Goal: Information Seeking & Learning: Learn about a topic

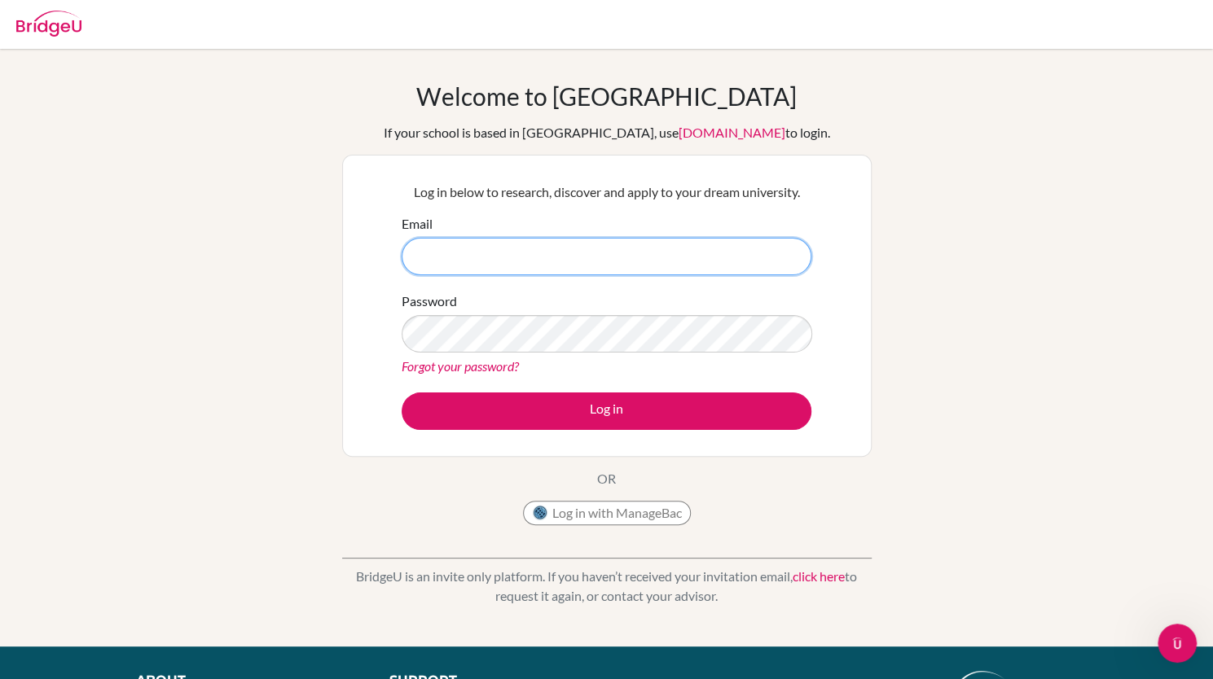
click at [586, 239] on input "Email" at bounding box center [607, 256] width 410 height 37
type input "[EMAIL_ADDRESS][DOMAIN_NAME]"
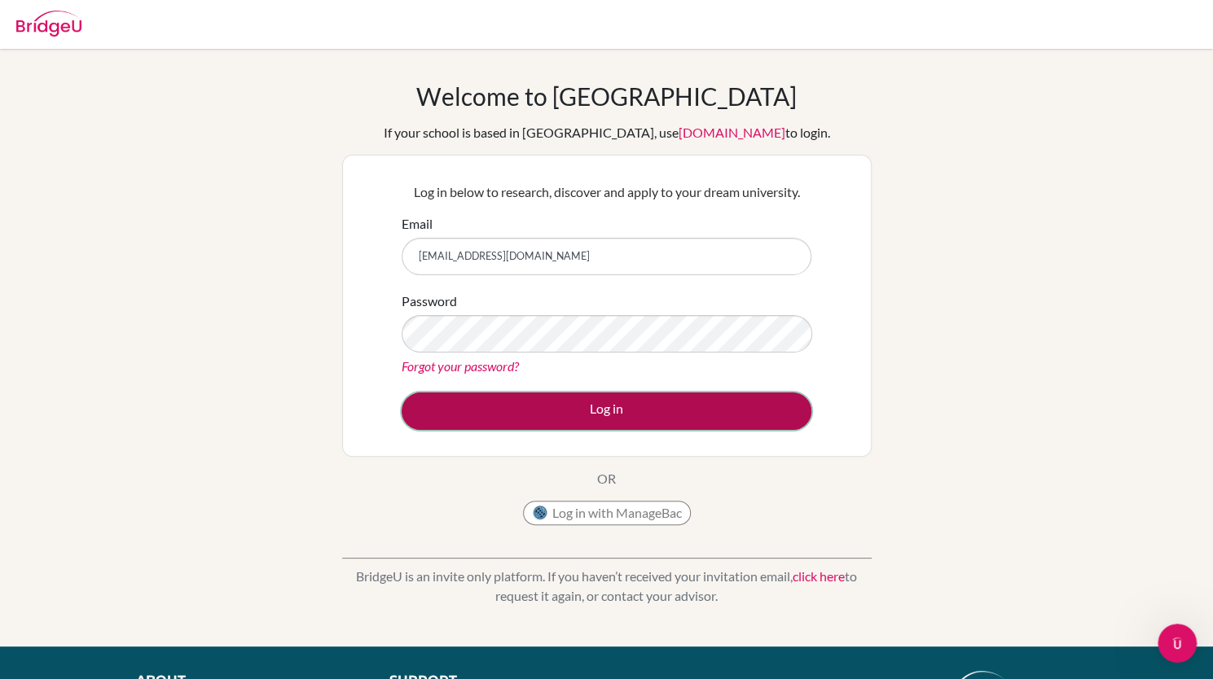
click at [543, 424] on button "Log in" at bounding box center [607, 411] width 410 height 37
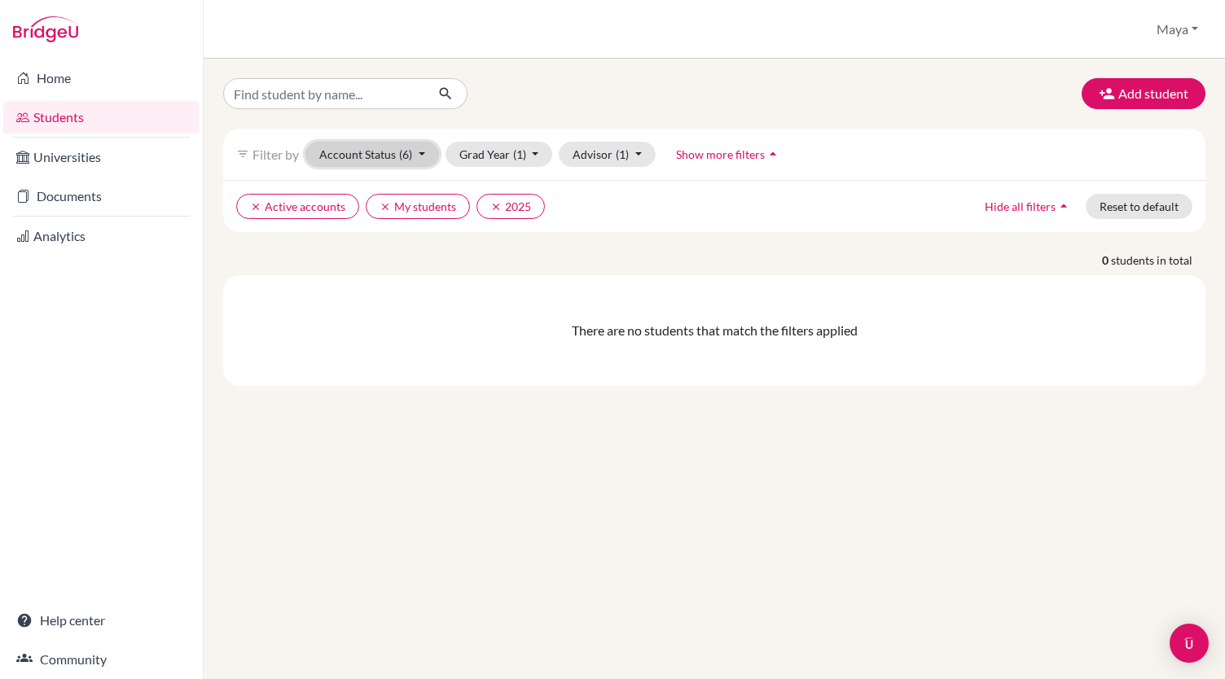
click at [406, 151] on span "(6)" at bounding box center [405, 154] width 13 height 14
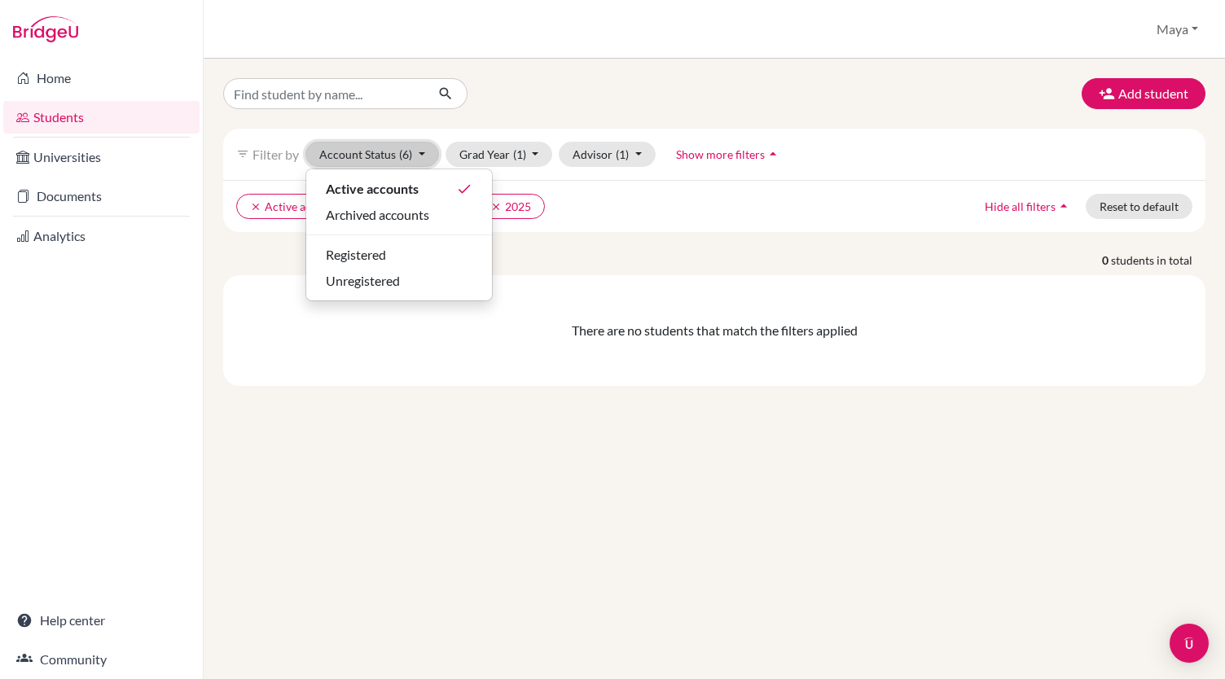
click at [406, 151] on span "(6)" at bounding box center [405, 154] width 13 height 14
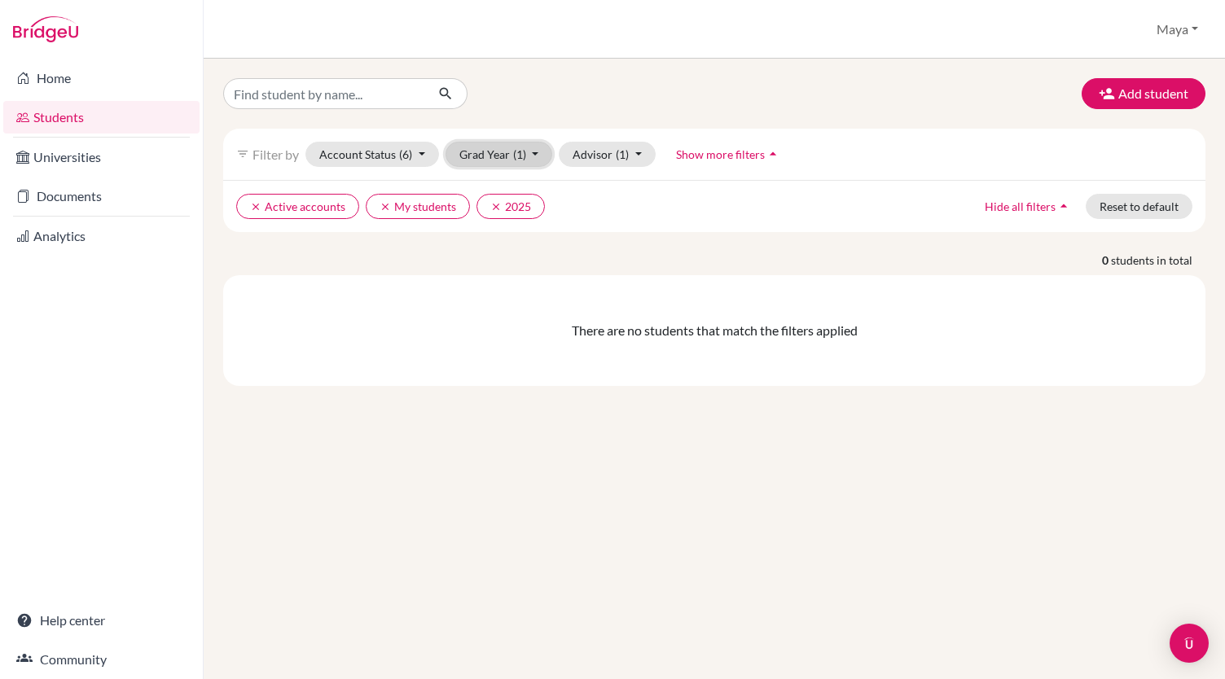
click at [539, 149] on button "Grad Year (1)" at bounding box center [500, 154] width 108 height 25
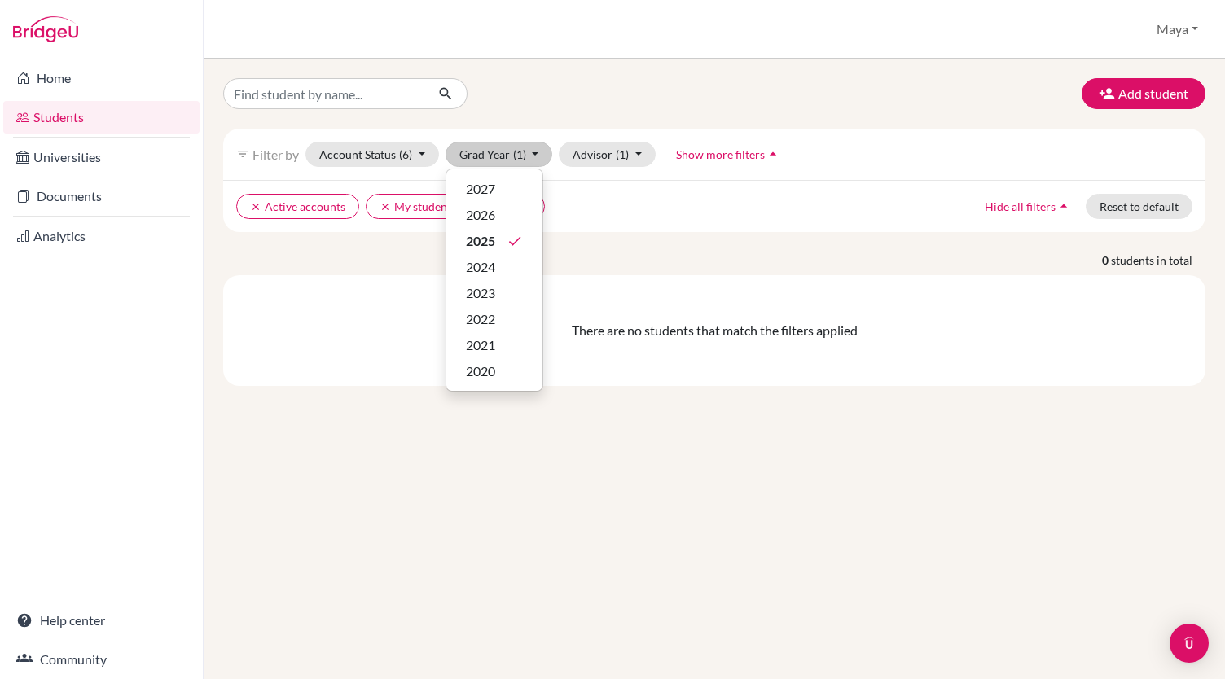
click at [837, 227] on div "clear Active accounts clear My students clear 2025 Hide all filters arrow_drop_…" at bounding box center [714, 206] width 982 height 52
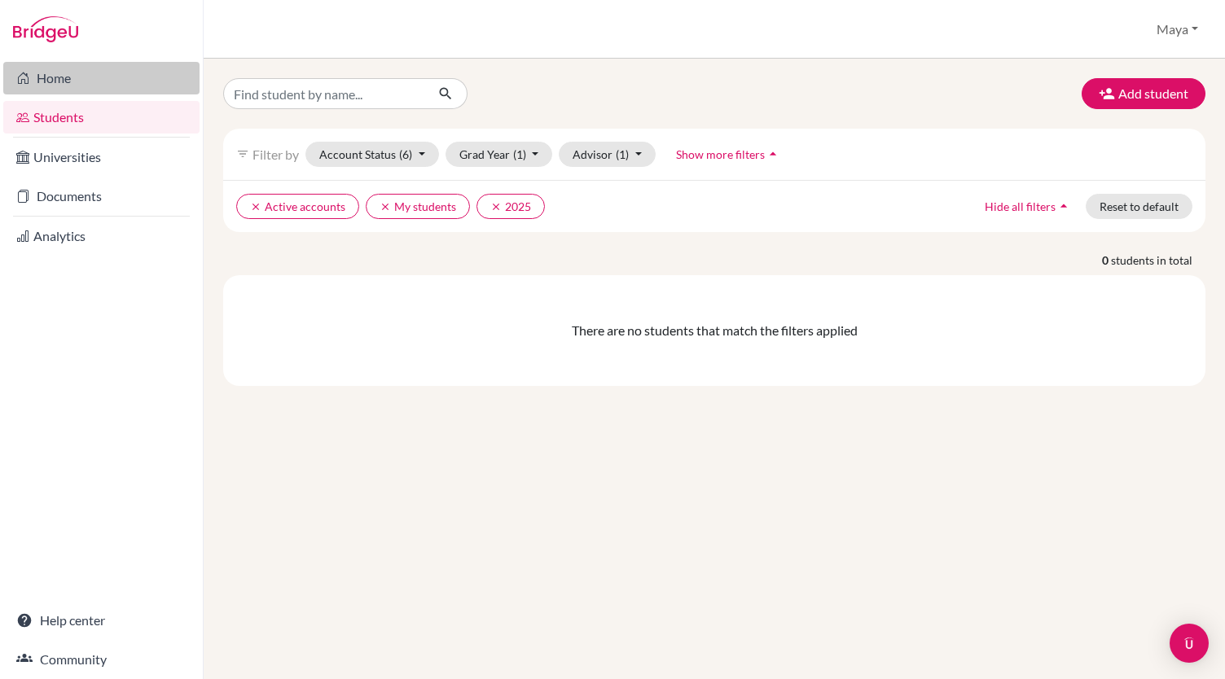
click at [111, 79] on link "Home" at bounding box center [101, 78] width 196 height 33
click at [88, 64] on link "Home" at bounding box center [101, 78] width 196 height 33
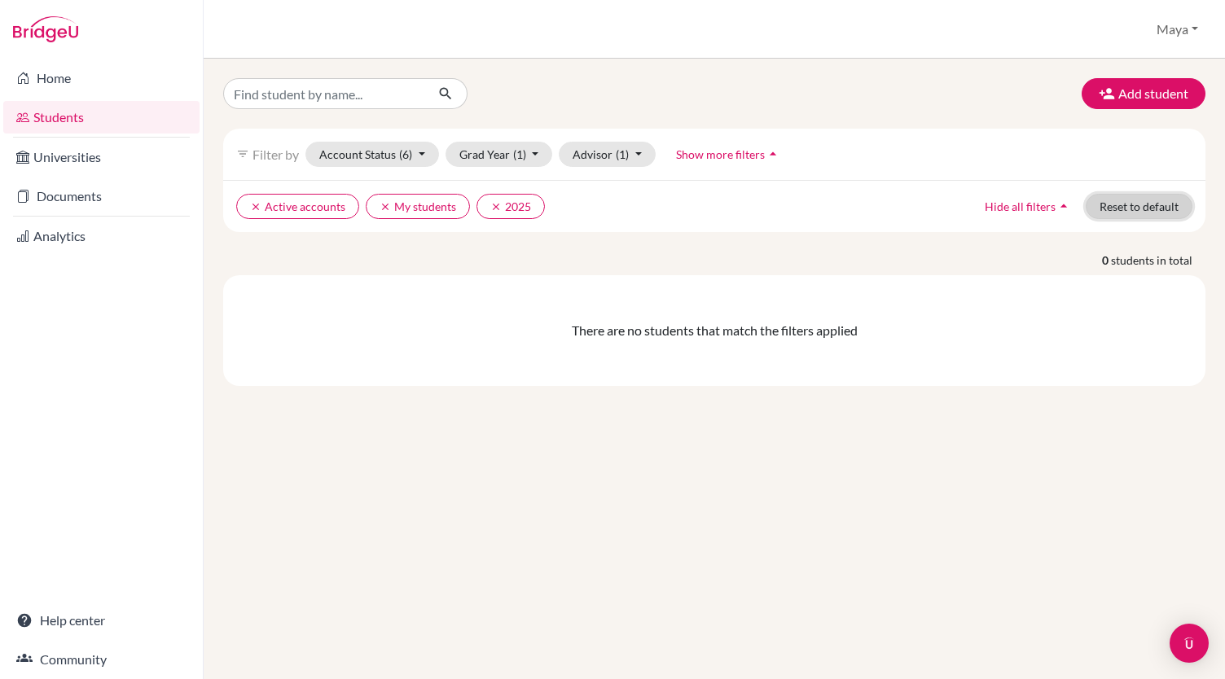
click at [1146, 206] on button "Reset to default" at bounding box center [1139, 206] width 107 height 25
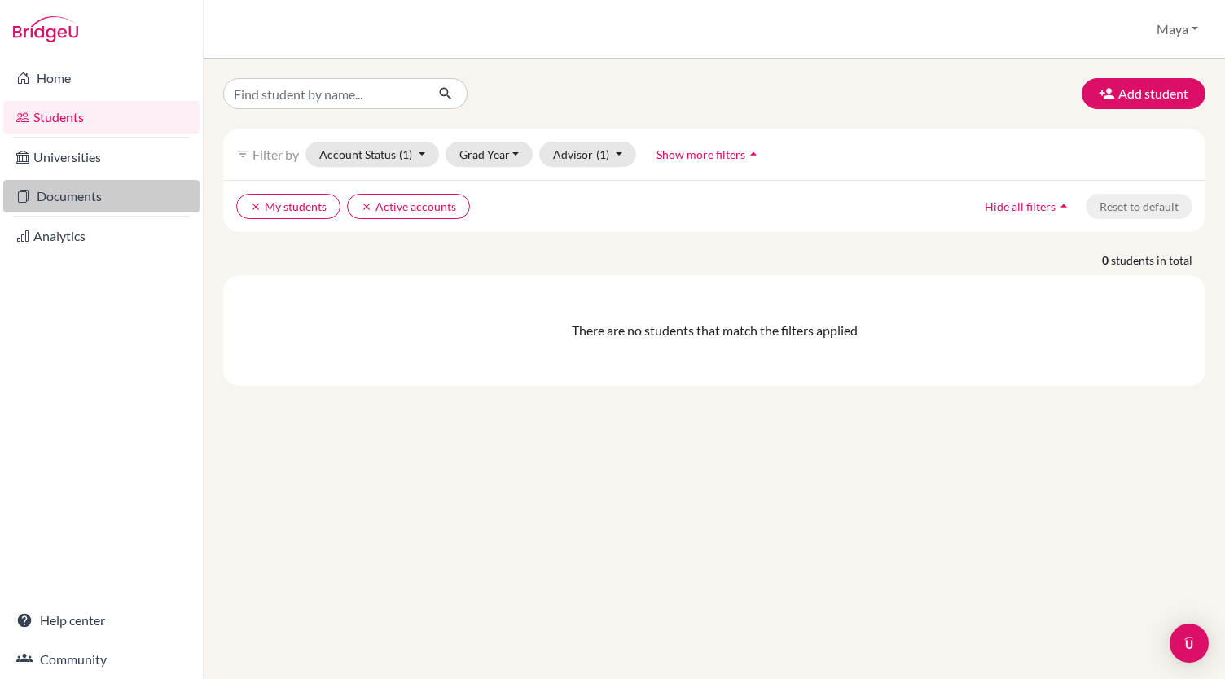
click at [68, 193] on link "Documents" at bounding box center [101, 196] width 196 height 33
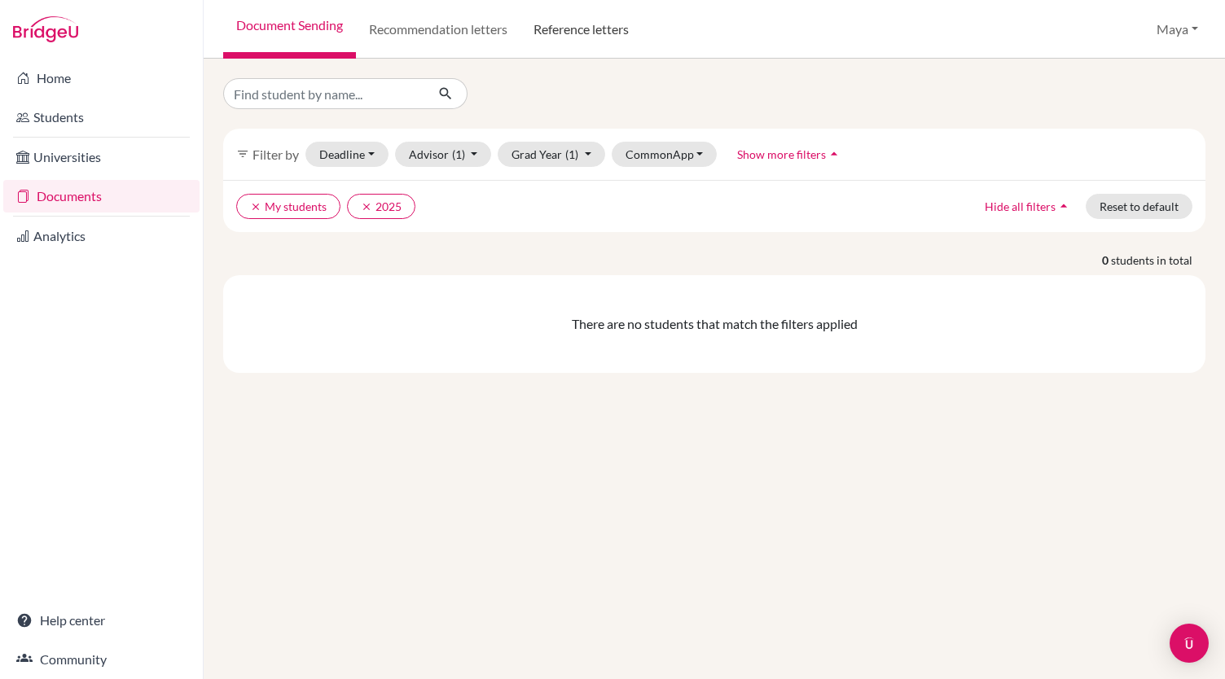
click at [623, 24] on link "Reference letters" at bounding box center [580, 29] width 121 height 59
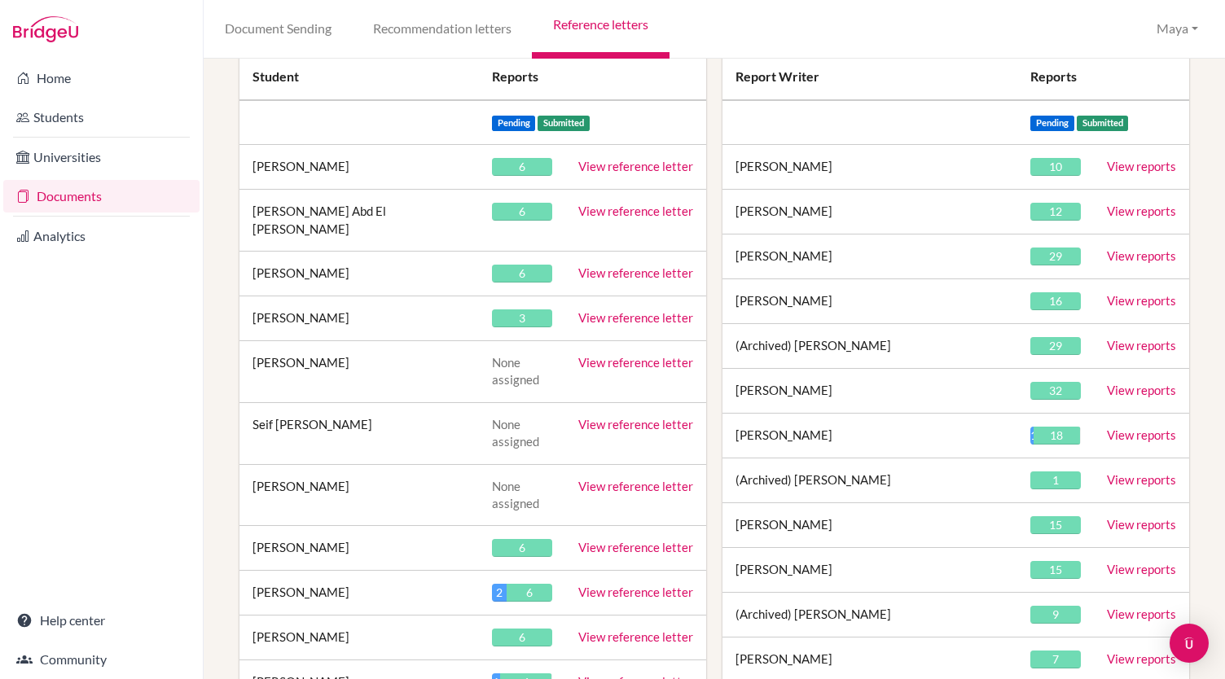
scroll to position [2413, 0]
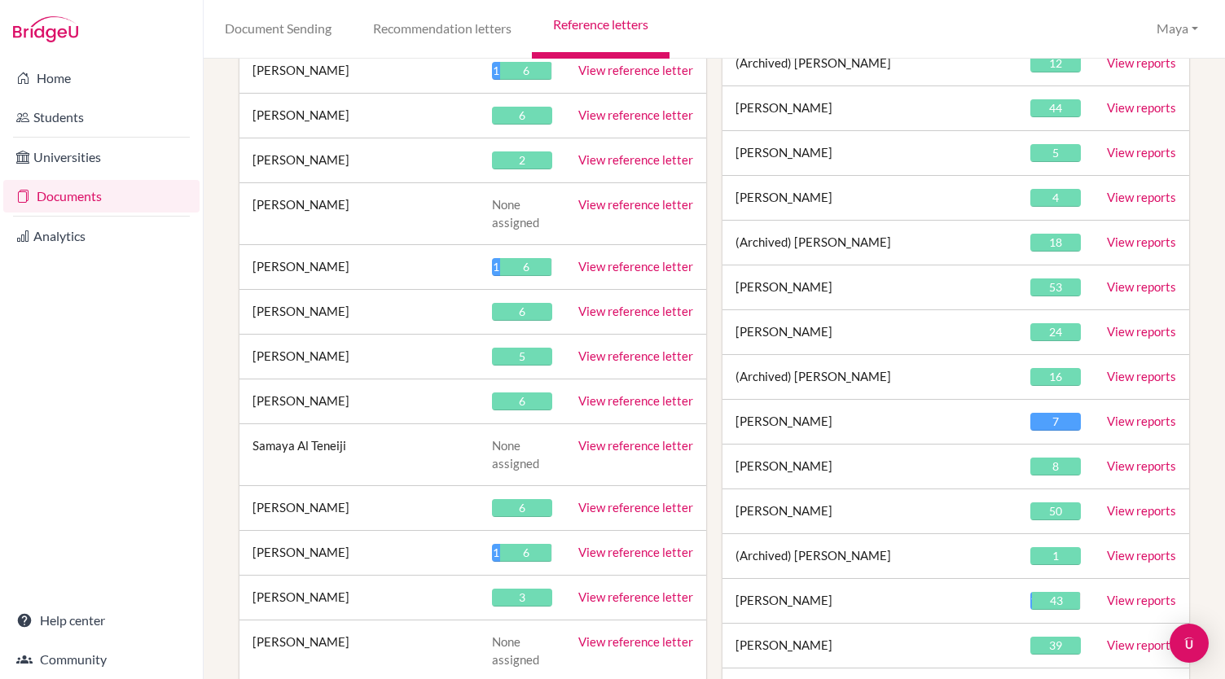
click at [643, 393] on link "View reference letter" at bounding box center [635, 400] width 115 height 15
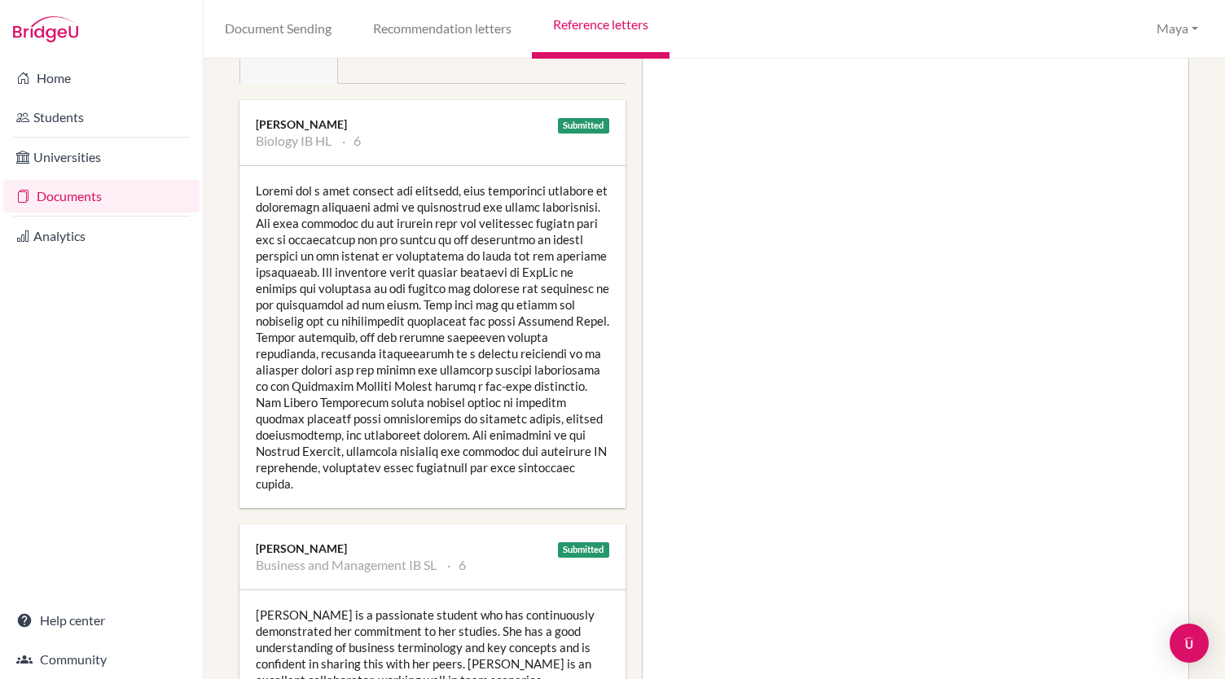
scroll to position [248, 0]
click at [435, 268] on div at bounding box center [432, 339] width 386 height 342
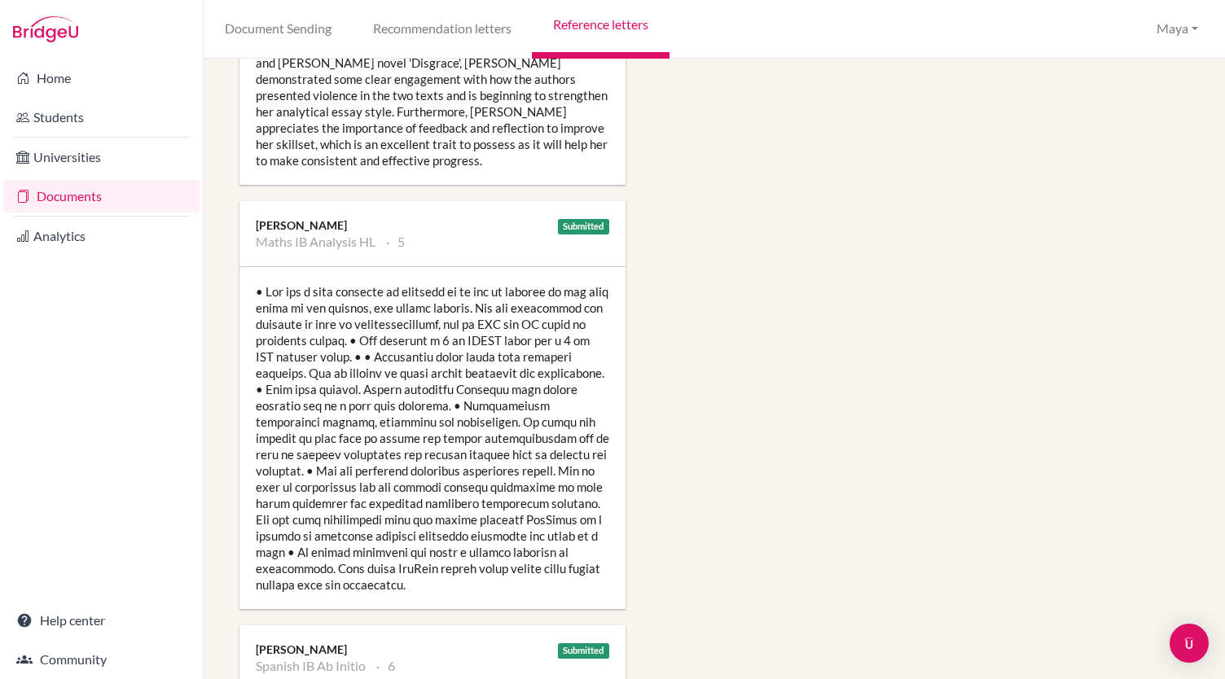
scroll to position [1578, 0]
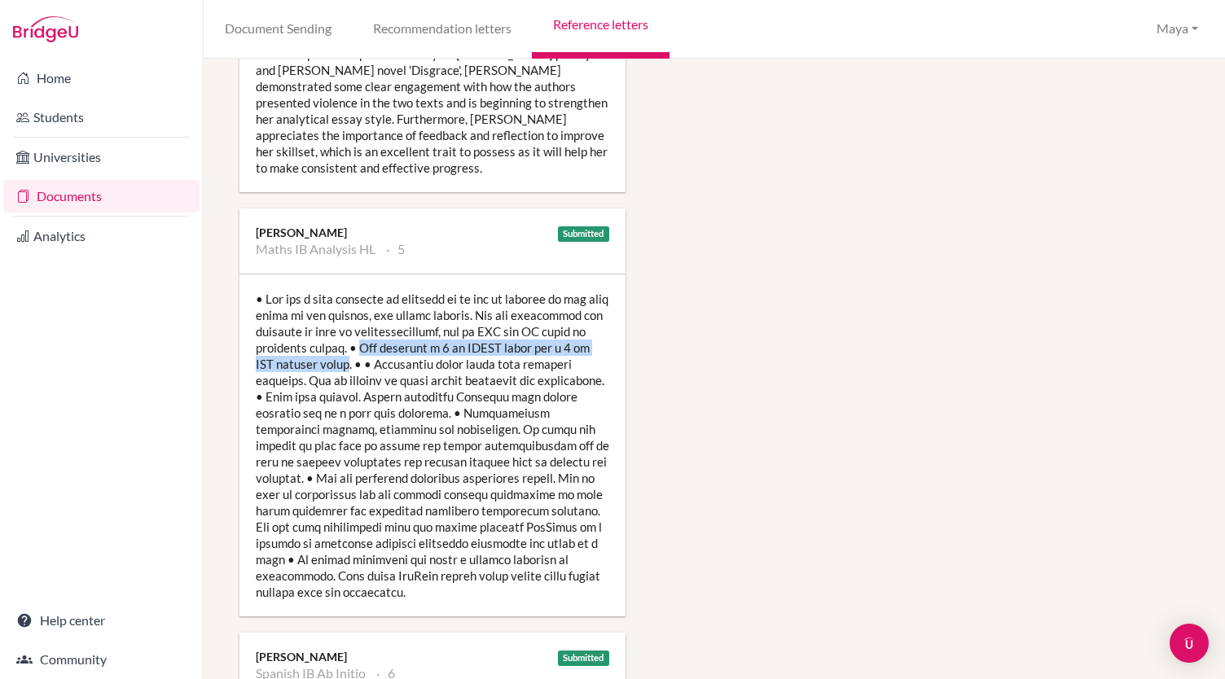
drag, startPoint x: 362, startPoint y: 306, endPoint x: 359, endPoint y: 330, distance: 23.8
click at [359, 330] on div at bounding box center [432, 445] width 386 height 342
click at [427, 393] on div at bounding box center [432, 445] width 386 height 342
click at [455, 435] on div at bounding box center [432, 445] width 386 height 342
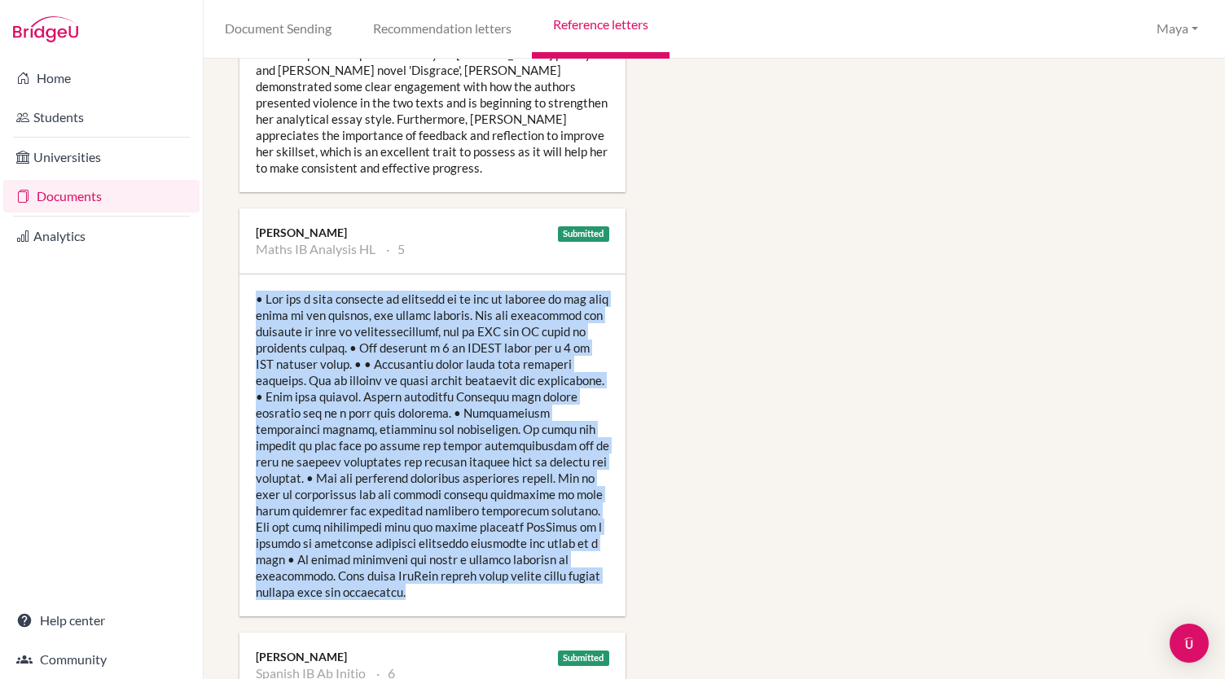
click at [455, 435] on div at bounding box center [432, 445] width 386 height 342
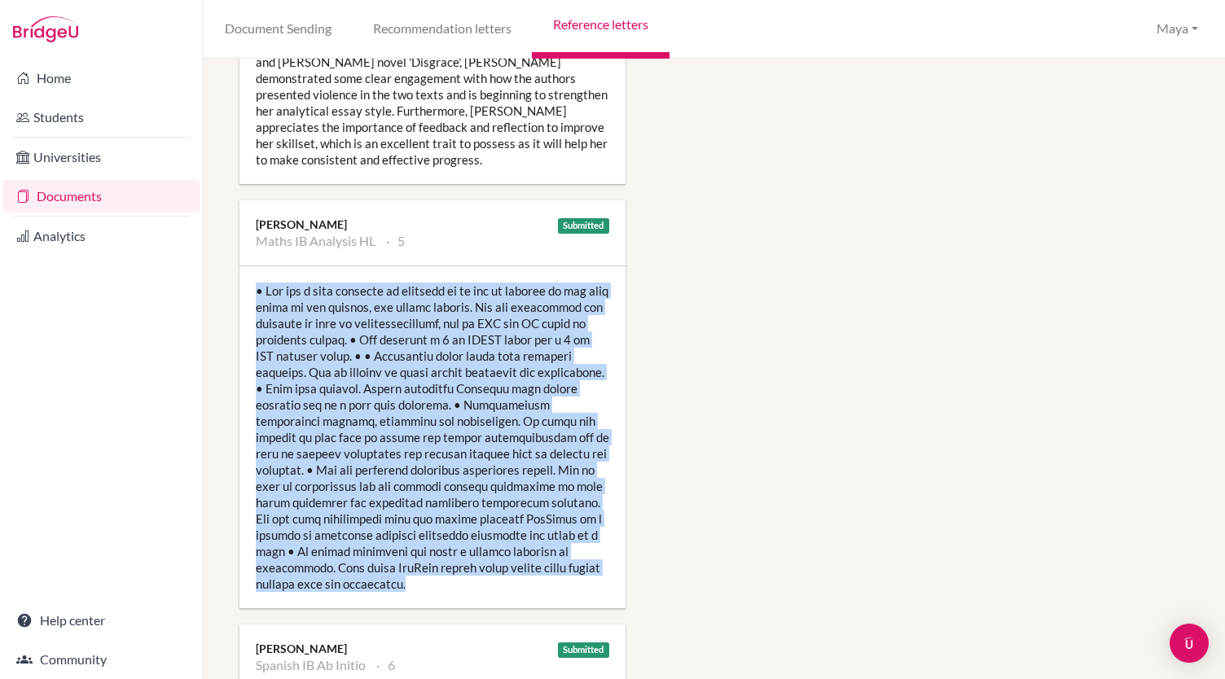
click at [406, 274] on div at bounding box center [432, 437] width 386 height 342
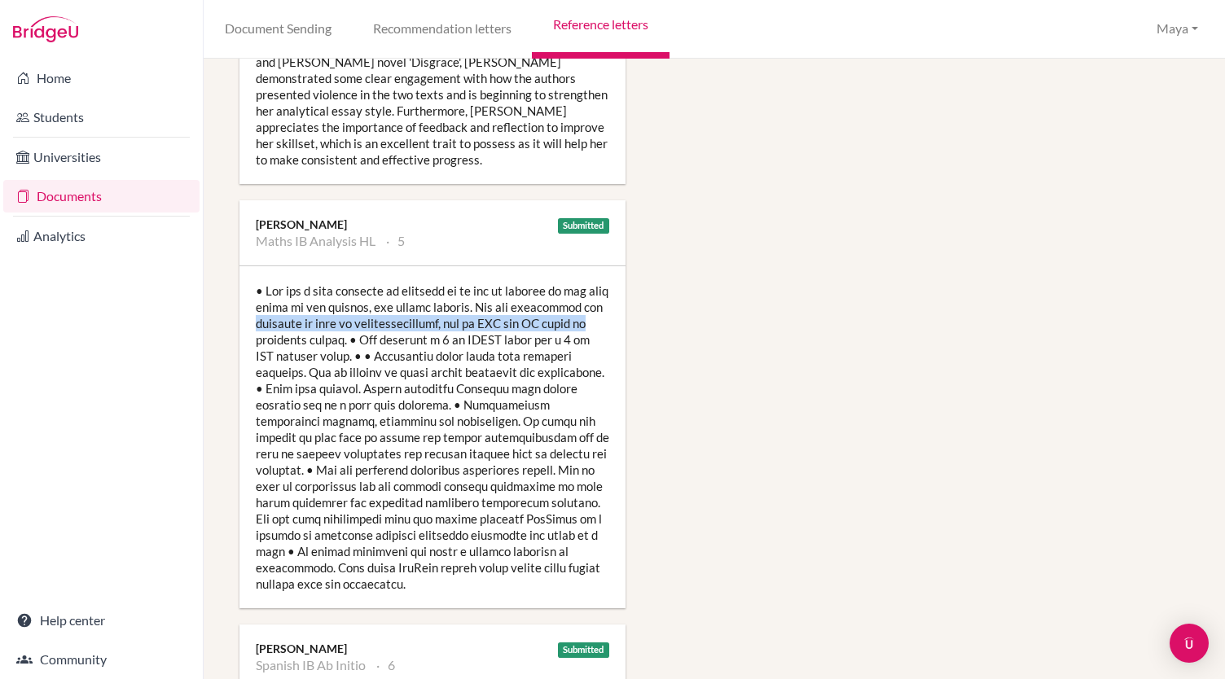
drag, startPoint x: 593, startPoint y: 289, endPoint x: 255, endPoint y: 287, distance: 338.0
click at [255, 287] on div at bounding box center [432, 437] width 386 height 342
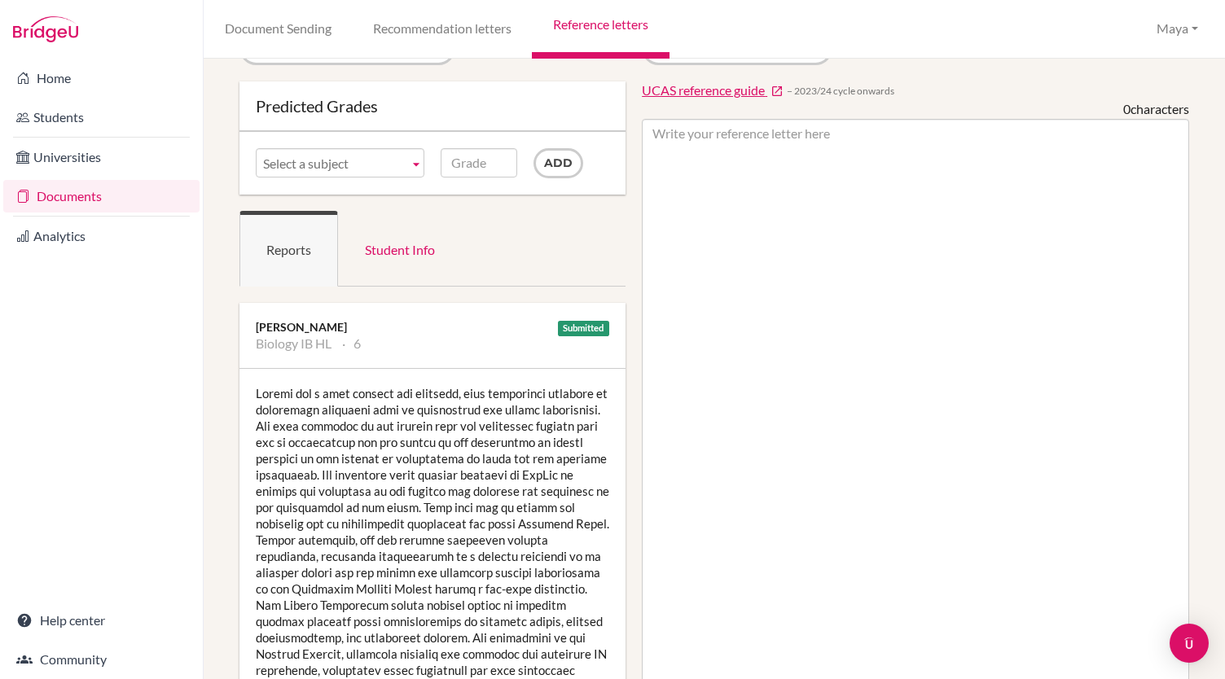
scroll to position [51, 0]
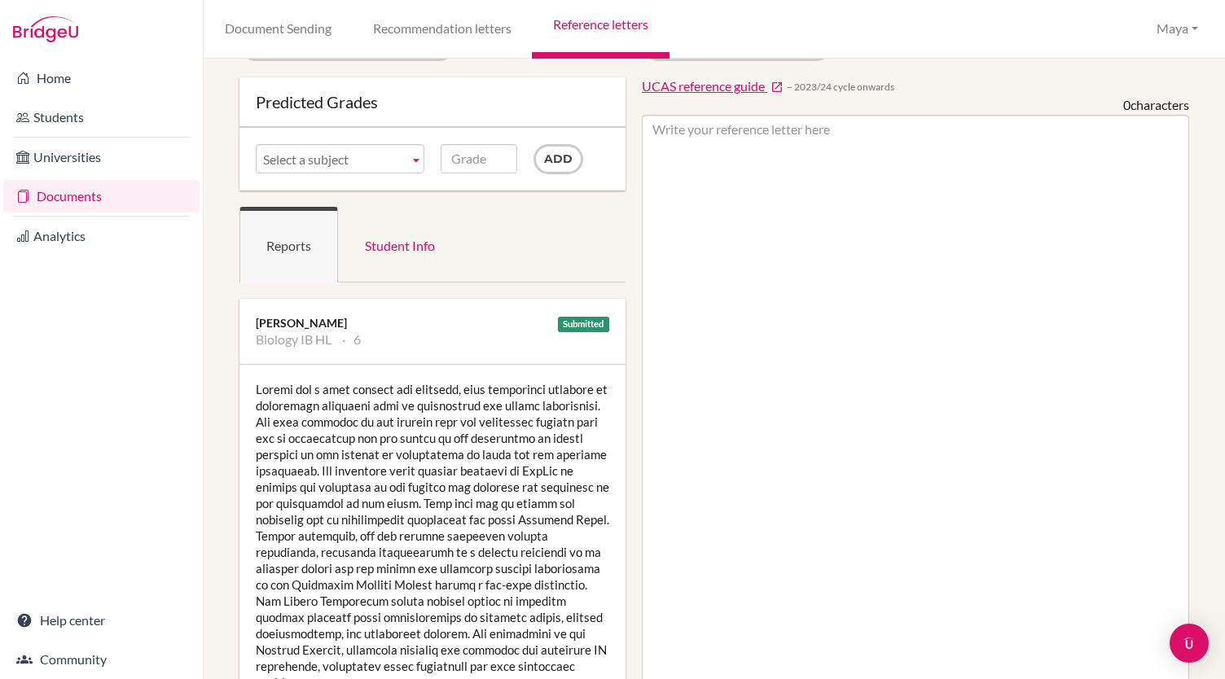
click at [366, 465] on div at bounding box center [432, 536] width 386 height 342
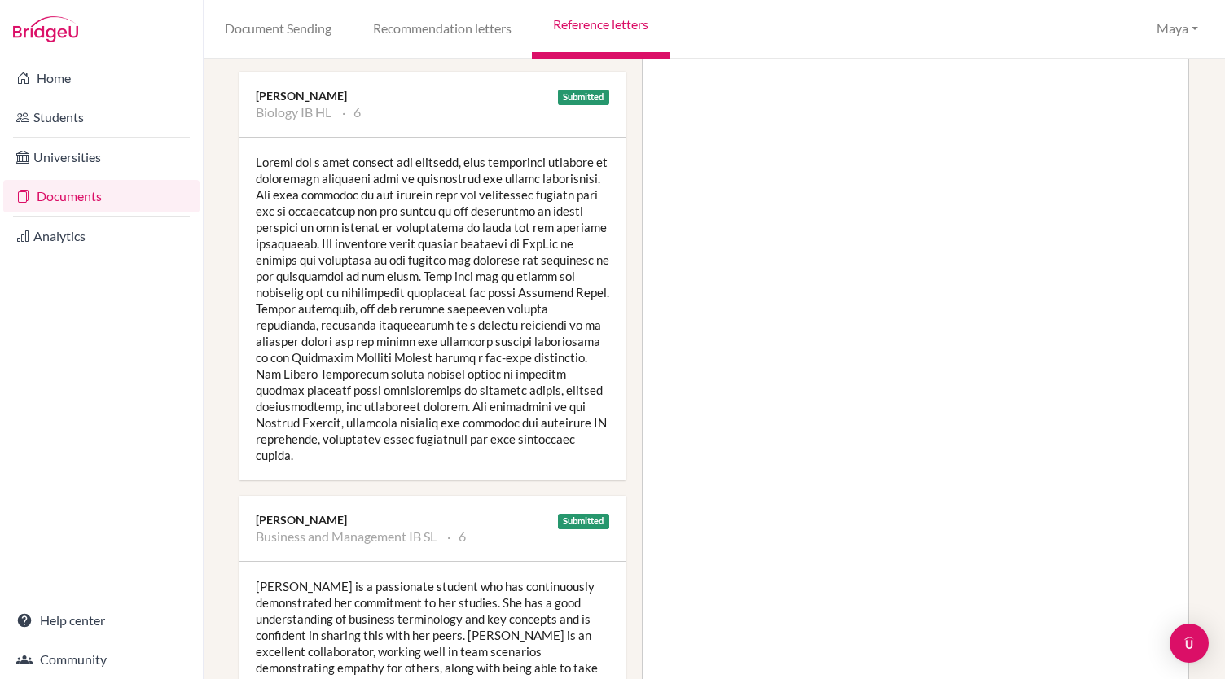
scroll to position [279, 0]
click at [411, 302] on div at bounding box center [432, 308] width 386 height 342
click at [254, 156] on div at bounding box center [432, 308] width 386 height 342
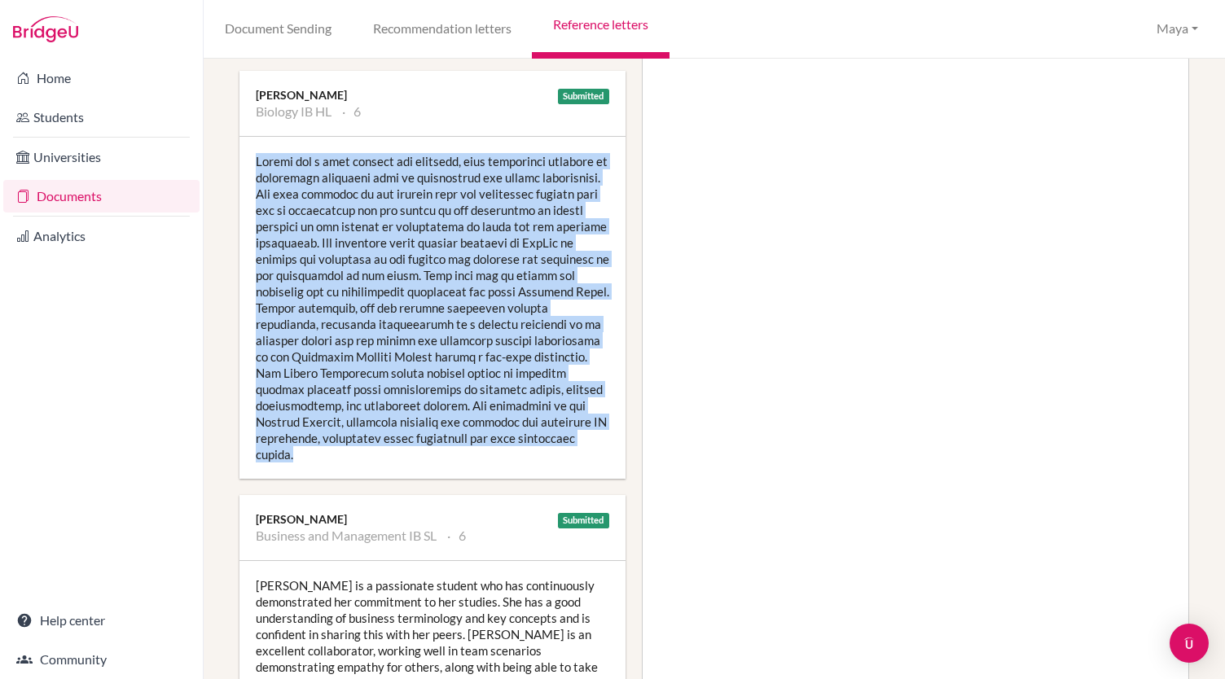
drag, startPoint x: 259, startPoint y: 159, endPoint x: 533, endPoint y: 450, distance: 399.3
click at [533, 450] on div at bounding box center [432, 308] width 386 height 342
copy div "Maryam has a deep passion for medicine, with particular interest in biological …"
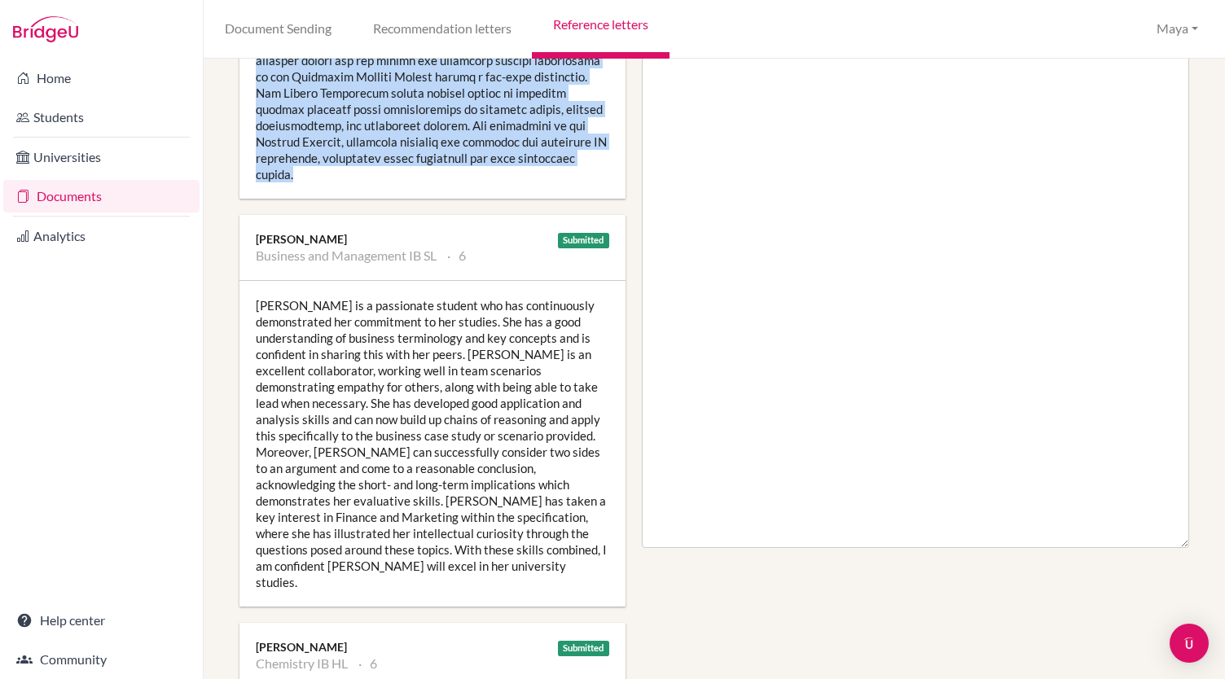
scroll to position [562, 0]
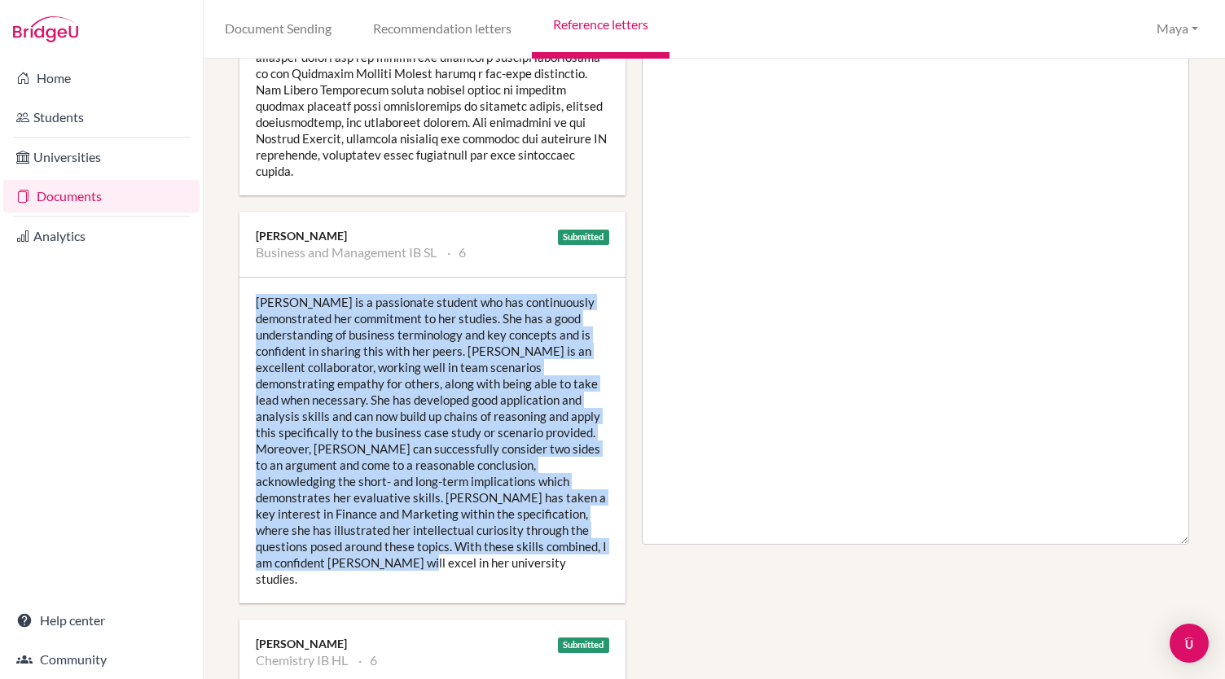
drag, startPoint x: 441, startPoint y: 560, endPoint x: 226, endPoint y: 275, distance: 356.4
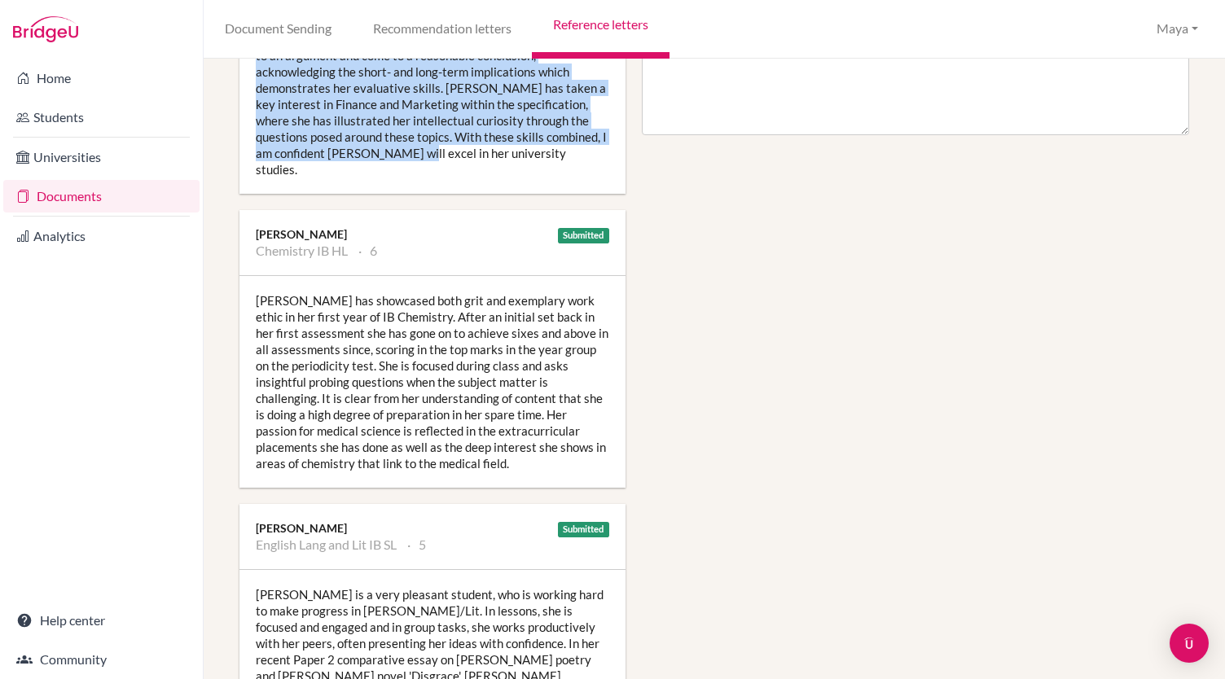
scroll to position [973, 0]
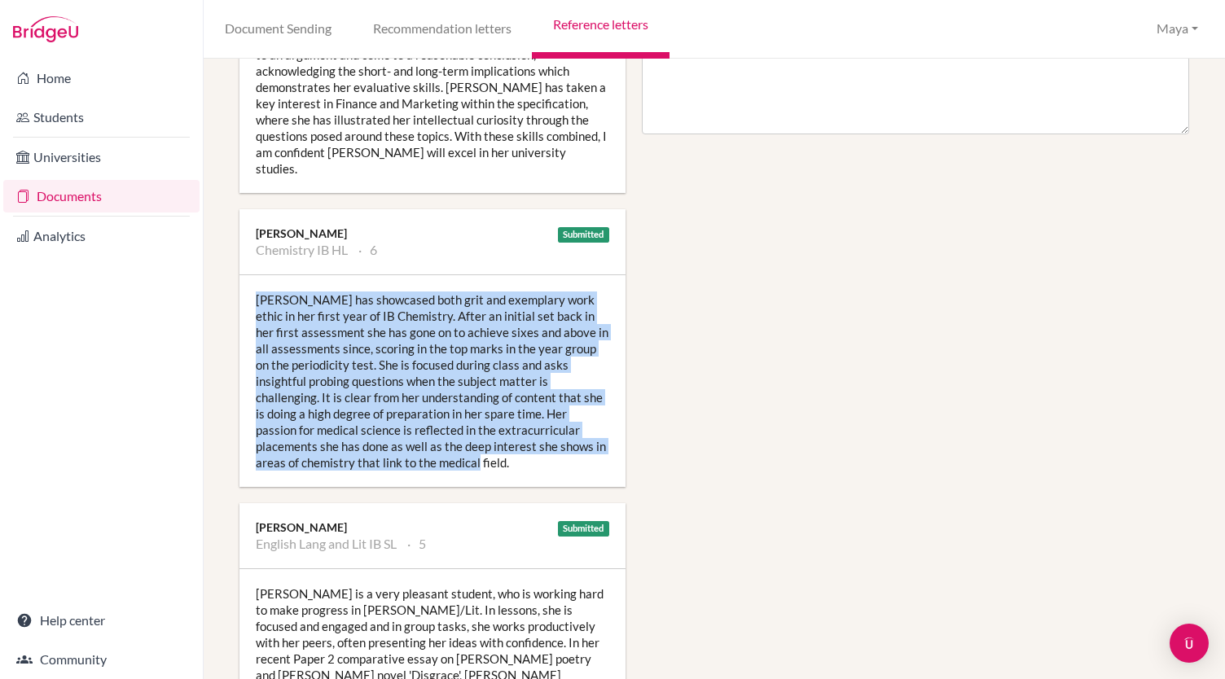
drag, startPoint x: 422, startPoint y: 437, endPoint x: 254, endPoint y: 283, distance: 228.3
click at [254, 283] on div "Maryam has showcased both grit and exemplary work ethic in her first year of IB…" at bounding box center [432, 381] width 386 height 212
copy div "Maryam has showcased both grit and exemplary work ethic in her first year of IB…"
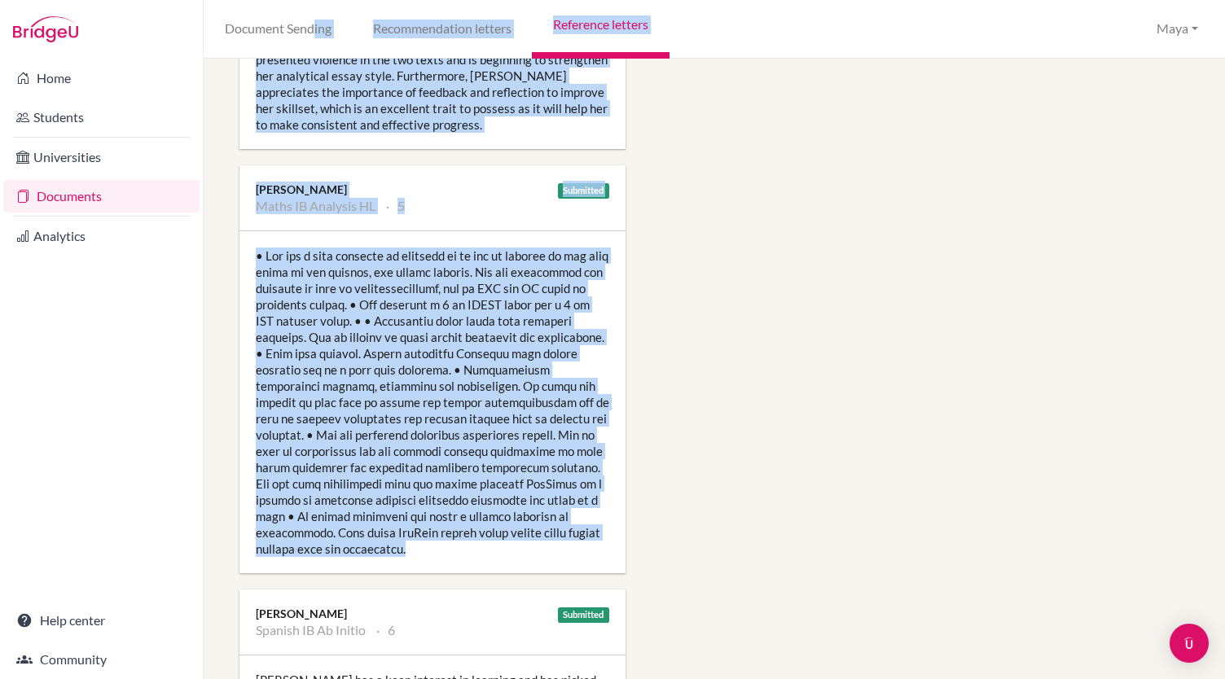
scroll to position [1536, 0]
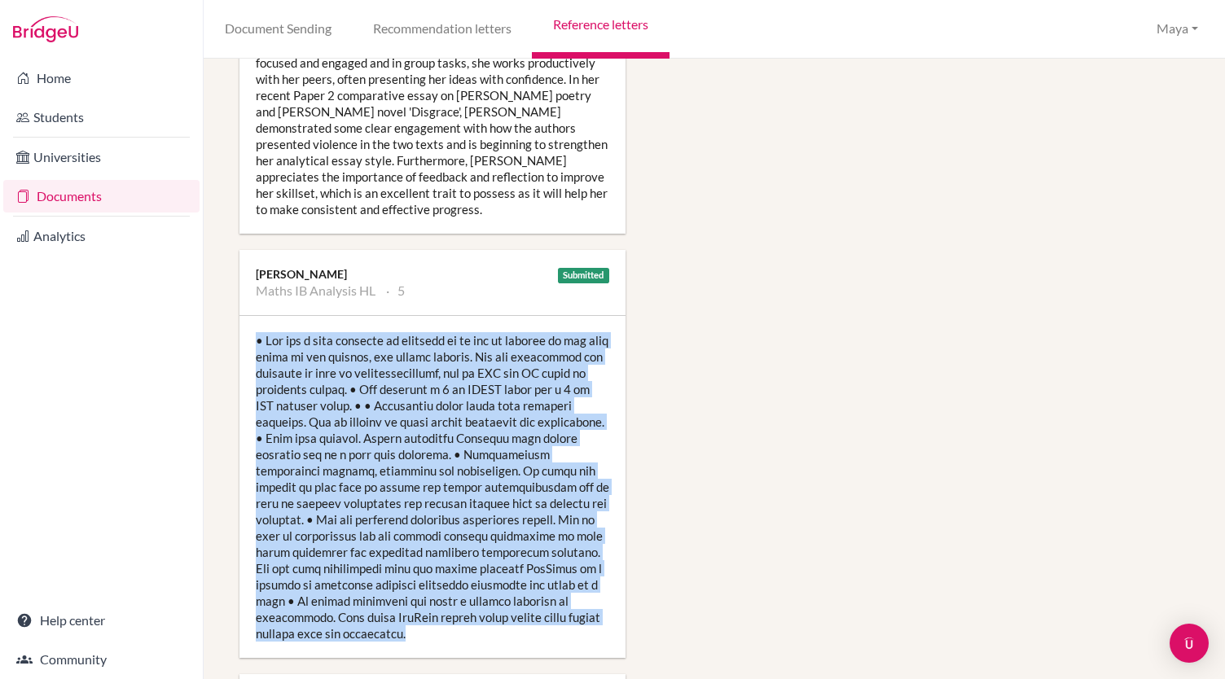
drag, startPoint x: 394, startPoint y: 330, endPoint x: 253, endPoint y: 310, distance: 142.3
click at [253, 316] on div at bounding box center [432, 487] width 386 height 342
copy div "• She has a deep interest in calculus as it can be applied to the real world in…"
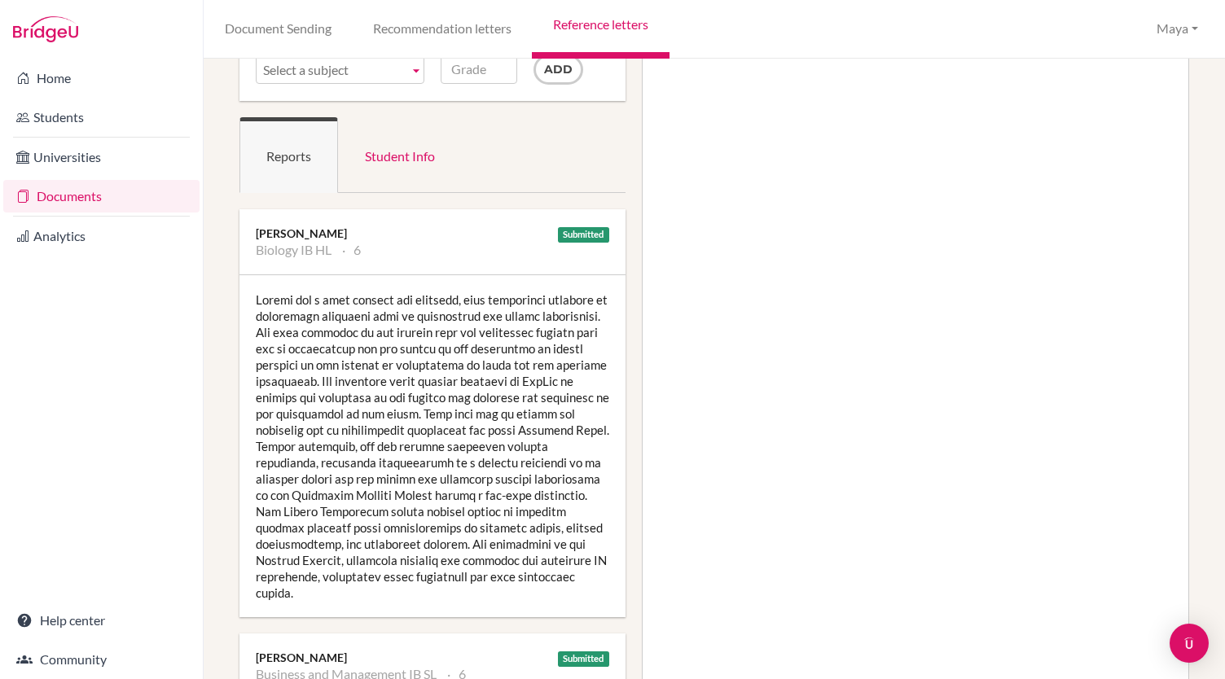
scroll to position [0, 0]
